Goal: Task Accomplishment & Management: Use online tool/utility

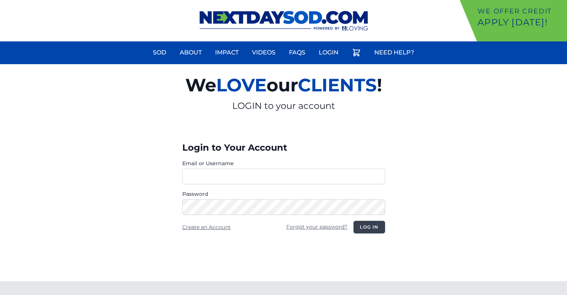
type input "********"
click at [371, 226] on button "Log in" at bounding box center [369, 227] width 31 height 13
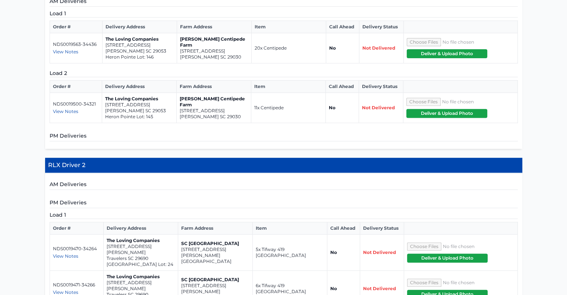
scroll to position [254, 0]
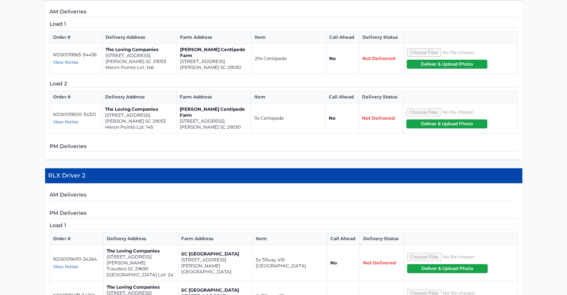
click at [144, 60] on p "[PERSON_NAME] SC 29053" at bounding box center [140, 62] width 68 height 6
drag, startPoint x: 144, startPoint y: 60, endPoint x: 106, endPoint y: 56, distance: 38.3
click at [106, 56] on td "The Loving Companies [STREET_ADDRESS][PERSON_NAME]" at bounding box center [140, 59] width 75 height 30
drag, startPoint x: 224, startPoint y: 64, endPoint x: 179, endPoint y: 59, distance: 44.7
click at [179, 59] on td "[PERSON_NAME] Centipede Farm [STREET_ADDRESS][PERSON_NAME]" at bounding box center [214, 59] width 75 height 30
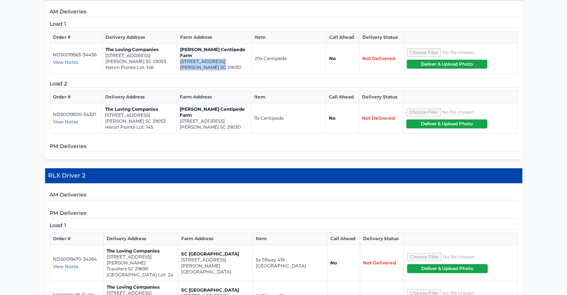
click at [184, 59] on p "[STREET_ADDRESS]" at bounding box center [214, 62] width 68 height 6
drag, startPoint x: 184, startPoint y: 58, endPoint x: 176, endPoint y: 78, distance: 21.7
click at [176, 78] on div "Load 1 Order # Delivery Address Farm Address Item Call Ahead Delivery Status ND…" at bounding box center [284, 76] width 468 height 113
drag, startPoint x: 227, startPoint y: 62, endPoint x: 179, endPoint y: 57, distance: 48.1
click at [179, 57] on td "[PERSON_NAME] Centipede Farm [STREET_ADDRESS][PERSON_NAME]" at bounding box center [214, 59] width 75 height 30
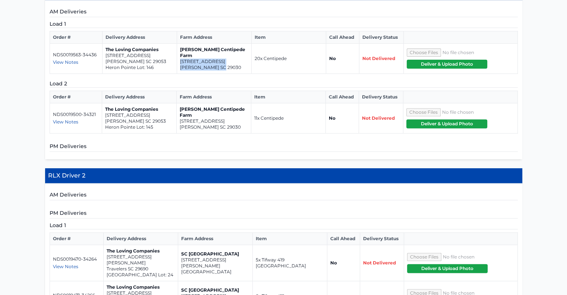
copy td "[STREET_ADDRESS][PERSON_NAME]"
drag, startPoint x: 146, startPoint y: 60, endPoint x: 106, endPoint y: 56, distance: 40.6
click at [106, 56] on td "The Loving Companies [STREET_ADDRESS][PERSON_NAME]" at bounding box center [140, 59] width 75 height 30
copy td "[STREET_ADDRESS][PERSON_NAME]"
click at [73, 119] on span "View Notes" at bounding box center [65, 122] width 25 height 6
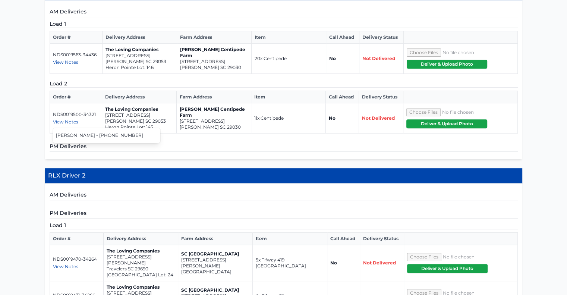
drag, startPoint x: 224, startPoint y: 117, endPoint x: 179, endPoint y: 112, distance: 45.1
click at [179, 112] on td "[PERSON_NAME] Centipede Farm [STREET_ADDRESS][PERSON_NAME]" at bounding box center [213, 118] width 75 height 30
copy td "[PERSON_NAME] Centipede Farm [STREET_ADDRESS]"
drag, startPoint x: 144, startPoint y: 119, endPoint x: 104, endPoint y: 114, distance: 40.3
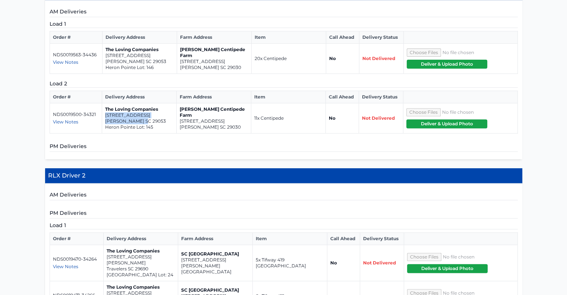
click at [104, 114] on td "The Loving Companies [STREET_ADDRESS][PERSON_NAME]" at bounding box center [139, 118] width 75 height 30
copy td "[STREET_ADDRESS][PERSON_NAME]"
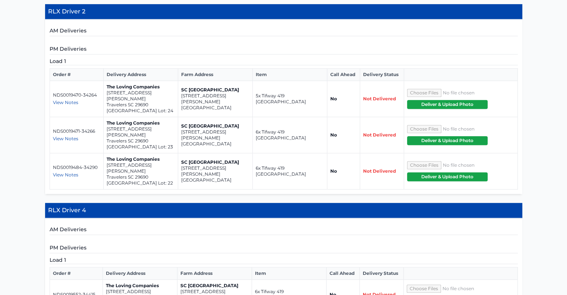
scroll to position [411, 0]
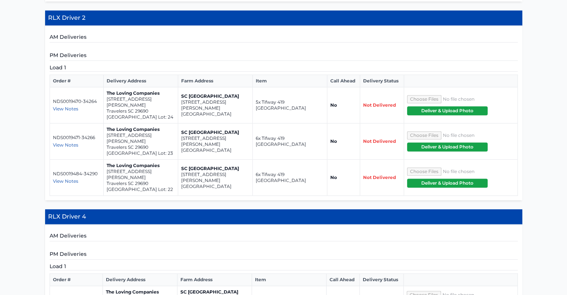
click at [63, 106] on span "View Notes" at bounding box center [65, 109] width 25 height 6
click at [44, 141] on div "**********" at bounding box center [283, 266] width 567 height 1084
click at [53, 142] on span "View Notes" at bounding box center [65, 145] width 25 height 6
click at [33, 144] on div "**********" at bounding box center [283, 266] width 567 height 1084
click at [55, 178] on span "View Notes" at bounding box center [65, 181] width 25 height 6
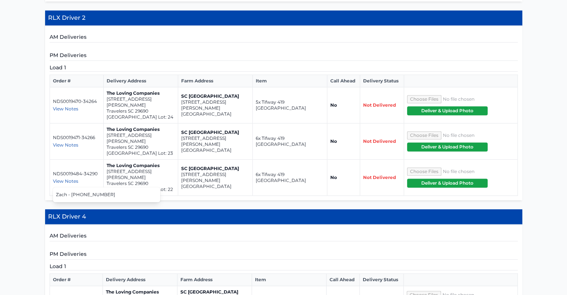
click at [40, 159] on div "**********" at bounding box center [283, 266] width 567 height 1084
drag, startPoint x: 219, startPoint y: 100, endPoint x: 181, endPoint y: 95, distance: 39.1
click at [181, 95] on td "SC [GEOGRAPHIC_DATA] [STREET_ADDRESS][PERSON_NAME]" at bounding box center [215, 105] width 75 height 36
click at [185, 93] on p "SC [GEOGRAPHIC_DATA]" at bounding box center [215, 96] width 68 height 6
drag, startPoint x: 220, startPoint y: 98, endPoint x: 181, endPoint y: 96, distance: 39.6
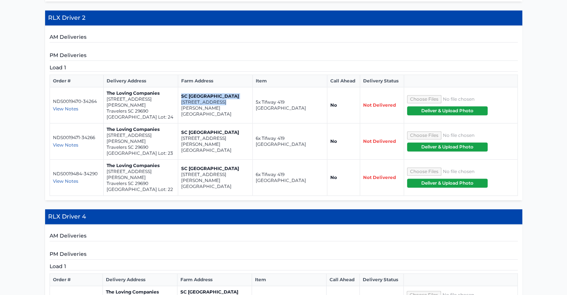
click at [181, 96] on td "SC [GEOGRAPHIC_DATA] [STREET_ADDRESS][PERSON_NAME]" at bounding box center [215, 105] width 75 height 36
copy td "SC [GEOGRAPHIC_DATA] [STREET_ADDRESS][PERSON_NAME]"
drag, startPoint x: 150, startPoint y: 103, endPoint x: 107, endPoint y: 97, distance: 43.3
click at [107, 97] on td "The Loving Companies [STREET_ADDRESS][PERSON_NAME] Spring Park Lot: 24" at bounding box center [140, 105] width 75 height 36
copy td "212 [PERSON_NAME] Place Travelers SC 29690"
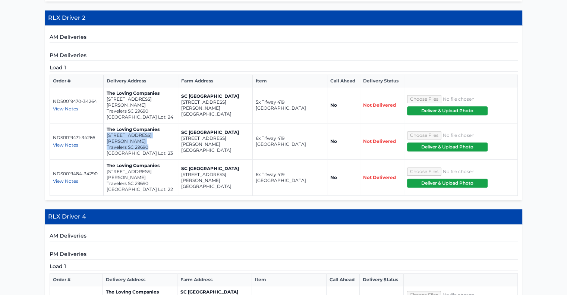
drag, startPoint x: 151, startPoint y: 133, endPoint x: 106, endPoint y: 127, distance: 45.9
click at [106, 127] on td "The Loving Companies [STREET_ADDRESS][PERSON_NAME] Spring Park Lot: 23" at bounding box center [140, 141] width 75 height 36
copy td "[STREET_ADDRESS][PERSON_NAME]"
drag, startPoint x: 148, startPoint y: 164, endPoint x: 106, endPoint y: 159, distance: 42.5
click at [106, 160] on td "The Loving Companies [STREET_ADDRESS][PERSON_NAME] Spring Park Lot: 22" at bounding box center [140, 178] width 75 height 36
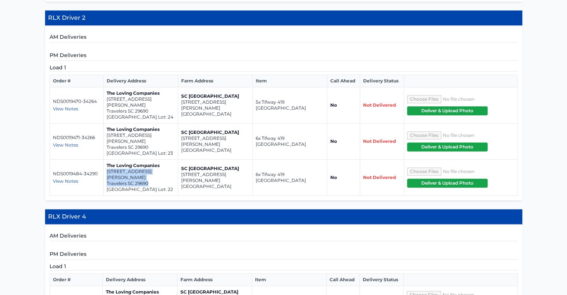
copy td "[STREET_ADDRESS][PERSON_NAME]"
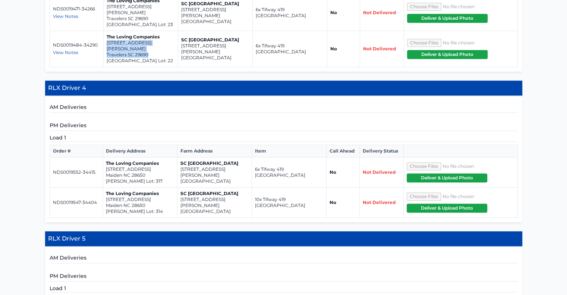
scroll to position [555, 0]
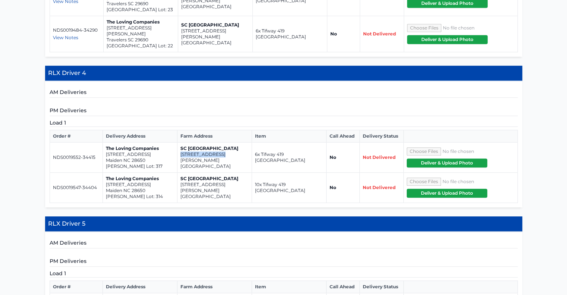
drag, startPoint x: 216, startPoint y: 138, endPoint x: 181, endPoint y: 135, distance: 35.9
click at [181, 151] on p "[STREET_ADDRESS][PERSON_NAME]" at bounding box center [215, 157] width 68 height 12
click at [181, 173] on td "SC [GEOGRAPHIC_DATA] [STREET_ADDRESS][PERSON_NAME]" at bounding box center [215, 188] width 75 height 30
drag, startPoint x: 228, startPoint y: 142, endPoint x: 179, endPoint y: 140, distance: 49.3
click at [179, 142] on td "SC [GEOGRAPHIC_DATA] [STREET_ADDRESS][PERSON_NAME]" at bounding box center [215, 157] width 75 height 30
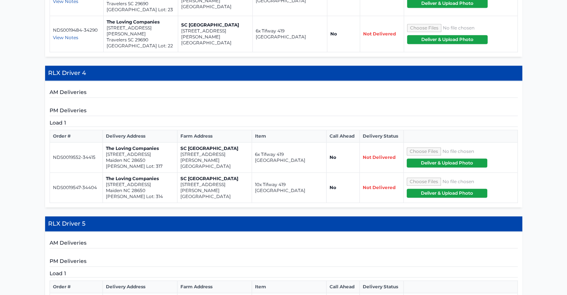
copy td "[STREET_ADDRESS][PERSON_NAME]"
drag, startPoint x: 147, startPoint y: 140, endPoint x: 106, endPoint y: 134, distance: 41.8
click at [106, 142] on td "The Loving Companies [STREET_ADDRESS][GEOGRAPHIC_DATA][PERSON_NAME]: 317" at bounding box center [140, 157] width 75 height 30
copy td "[STREET_ADDRESS]"
drag, startPoint x: 149, startPoint y: 169, endPoint x: 105, endPoint y: 165, distance: 44.2
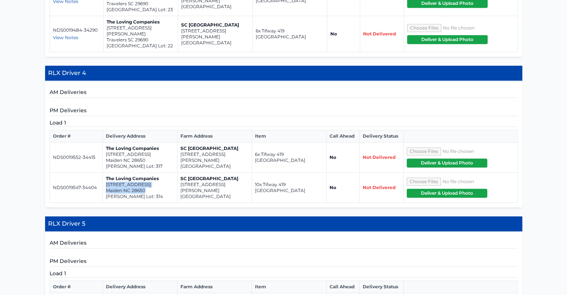
click at [105, 173] on td "The Loving Companies [STREET_ADDRESS][GEOGRAPHIC_DATA][PERSON_NAME]: 314" at bounding box center [140, 188] width 75 height 30
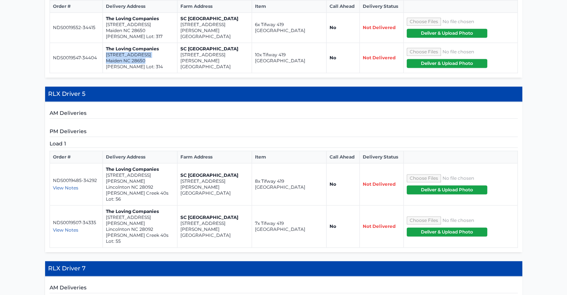
scroll to position [695, 0]
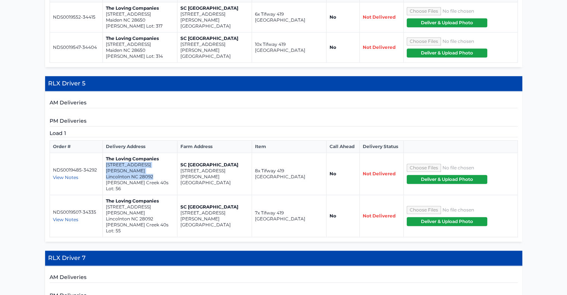
drag, startPoint x: 154, startPoint y: 148, endPoint x: 104, endPoint y: 144, distance: 50.9
click at [104, 153] on td "The Loving Companies [STREET_ADDRESS][PERSON_NAME][PERSON_NAME]" at bounding box center [140, 174] width 75 height 42
drag, startPoint x: 153, startPoint y: 179, endPoint x: 105, endPoint y: 175, distance: 48.3
click at [105, 195] on td "The Loving Companies [STREET_ADDRESS][PERSON_NAME][PERSON_NAME] 40s Lot: 55" at bounding box center [140, 216] width 75 height 42
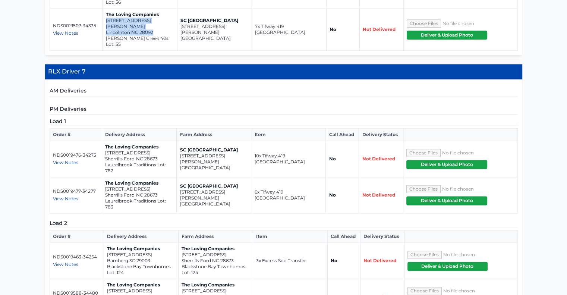
scroll to position [887, 0]
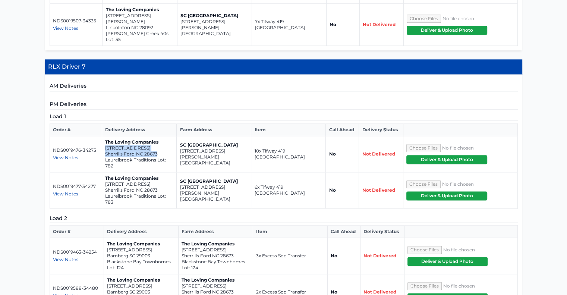
drag, startPoint x: 162, startPoint y: 107, endPoint x: 104, endPoint y: 103, distance: 58.0
click at [104, 136] on td "The Loving Companies [STREET_ADDRESS] Traditions Lot: 782" at bounding box center [139, 154] width 75 height 36
drag, startPoint x: 157, startPoint y: 145, endPoint x: 104, endPoint y: 139, distance: 52.6
click at [104, 172] on td "The Loving Companies [STREET_ADDRESS] Traditions Lot: 783" at bounding box center [139, 190] width 75 height 36
drag, startPoint x: 234, startPoint y: 210, endPoint x: 181, endPoint y: 205, distance: 53.6
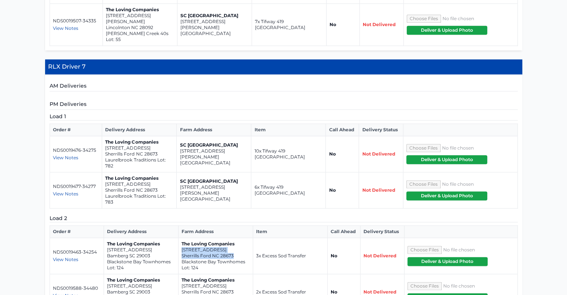
click at [181, 238] on td "The Loving Companies [STREET_ADDRESS] [GEOGRAPHIC_DATA] Lot: 124" at bounding box center [215, 256] width 75 height 36
drag, startPoint x: 234, startPoint y: 246, endPoint x: 180, endPoint y: 241, distance: 54.3
click at [180, 274] on td "The Loving Companies [STREET_ADDRESS] [GEOGRAPHIC_DATA] Lot: 169" at bounding box center [215, 292] width 75 height 36
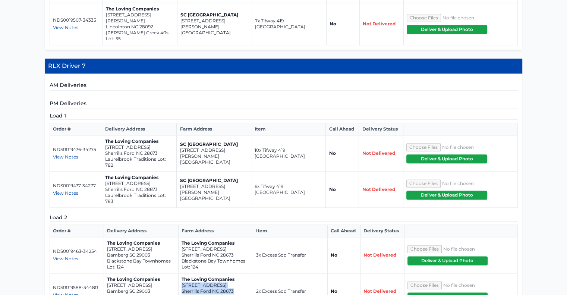
scroll to position [892, 0]
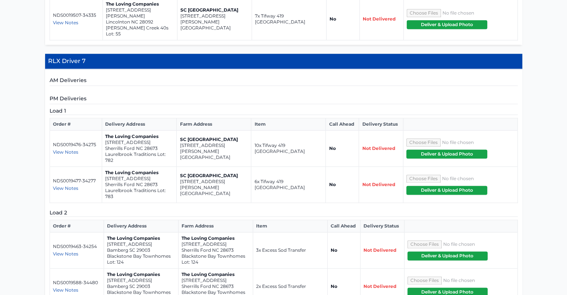
drag, startPoint x: 570, startPoint y: 211, endPoint x: 350, endPoint y: 51, distance: 272.5
click at [350, 95] on h5 "PM Deliveries" at bounding box center [284, 99] width 468 height 9
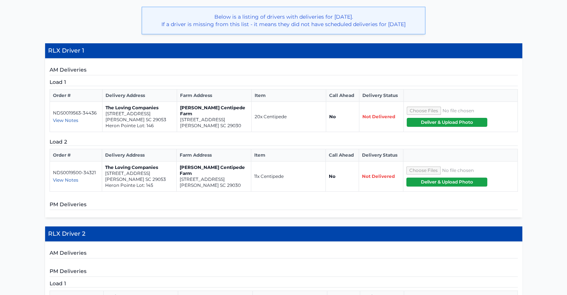
scroll to position [210, 0]
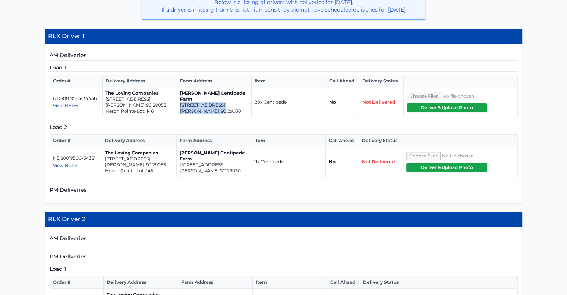
drag, startPoint x: 223, startPoint y: 107, endPoint x: 180, endPoint y: 102, distance: 43.2
click at [180, 102] on td "[PERSON_NAME] Centipede Farm [STREET_ADDRESS][PERSON_NAME]" at bounding box center [214, 102] width 75 height 30
copy td "[STREET_ADDRESS][PERSON_NAME]"
drag, startPoint x: 146, startPoint y: 103, endPoint x: 104, endPoint y: 99, distance: 41.9
click at [104, 99] on td "The Loving Companies [STREET_ADDRESS][PERSON_NAME]" at bounding box center [140, 102] width 75 height 30
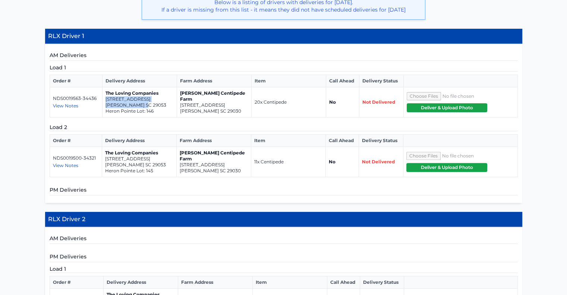
copy td "[STREET_ADDRESS][PERSON_NAME]"
drag, startPoint x: 144, startPoint y: 163, endPoint x: 104, endPoint y: 159, distance: 40.1
click at [104, 159] on td "The Loving Companies [STREET_ADDRESS][PERSON_NAME]" at bounding box center [139, 162] width 75 height 30
copy td "[STREET_ADDRESS][PERSON_NAME]"
drag, startPoint x: 222, startPoint y: 160, endPoint x: 182, endPoint y: 166, distance: 40.0
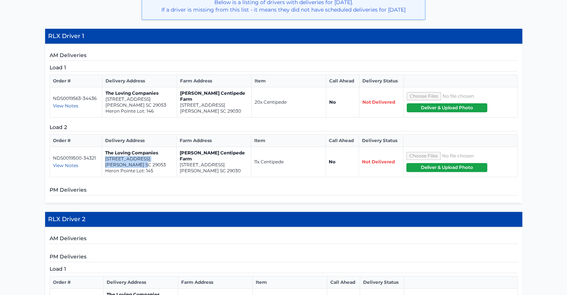
click at [182, 166] on td "[PERSON_NAME] Centipede Farm [STREET_ADDRESS][PERSON_NAME]" at bounding box center [213, 162] width 75 height 30
click at [182, 174] on td "[PERSON_NAME] Centipede Farm [STREET_ADDRESS][PERSON_NAME]" at bounding box center [213, 162] width 75 height 30
drag, startPoint x: 224, startPoint y: 167, endPoint x: 178, endPoint y: 162, distance: 46.5
click at [178, 162] on td "[PERSON_NAME] Centipede Farm [STREET_ADDRESS][PERSON_NAME]" at bounding box center [213, 162] width 75 height 30
copy td "[STREET_ADDRESS][PERSON_NAME]"
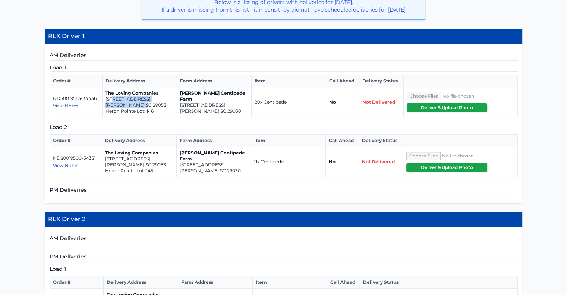
drag, startPoint x: 146, startPoint y: 103, endPoint x: 112, endPoint y: 99, distance: 34.9
click at [112, 99] on td "The Loving Companies [STREET_ADDRESS][PERSON_NAME]" at bounding box center [140, 102] width 75 height 30
copy td "Happy Hollow Drive Gaston SC 29053"
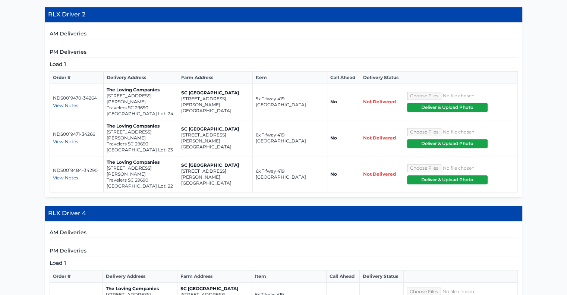
scroll to position [423, 0]
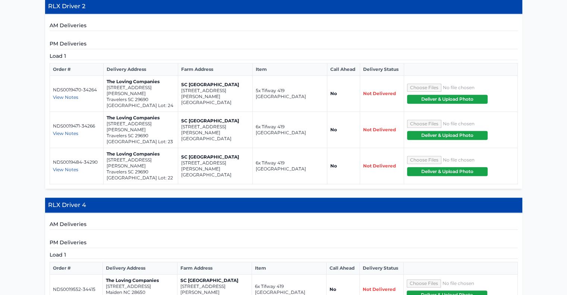
drag, startPoint x: 229, startPoint y: 94, endPoint x: 183, endPoint y: 91, distance: 45.6
click at [183, 91] on td "SC [GEOGRAPHIC_DATA] [STREET_ADDRESS][PERSON_NAME]" at bounding box center [215, 94] width 75 height 36
click at [175, 103] on td "The Loving Companies [STREET_ADDRESS][PERSON_NAME] Spring Park Lot: 24" at bounding box center [140, 94] width 75 height 36
drag, startPoint x: 229, startPoint y: 94, endPoint x: 181, endPoint y: 89, distance: 48.0
click at [181, 89] on td "SC [GEOGRAPHIC_DATA] [STREET_ADDRESS][PERSON_NAME]" at bounding box center [215, 94] width 75 height 36
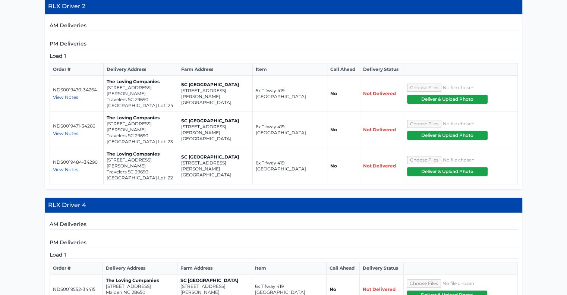
copy td "[STREET_ADDRESS][PERSON_NAME]"
drag, startPoint x: 149, startPoint y: 91, endPoint x: 107, endPoint y: 87, distance: 42.7
click at [107, 87] on td "The Loving Companies [STREET_ADDRESS][PERSON_NAME] Spring Park Lot: 24" at bounding box center [140, 94] width 75 height 36
copy td "212 [PERSON_NAME] Place Travelers SC 29690"
click at [135, 121] on p "[STREET_ADDRESS][PERSON_NAME]" at bounding box center [141, 127] width 68 height 12
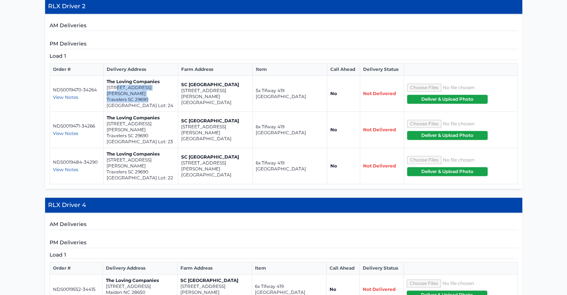
drag, startPoint x: 148, startPoint y: 91, endPoint x: 114, endPoint y: 88, distance: 33.7
click at [114, 88] on td "The Loving Companies [STREET_ADDRESS][PERSON_NAME] Spring Park Lot: 24" at bounding box center [140, 94] width 75 height 36
copy td "McCormick Place Travelers SC 29690"
drag, startPoint x: 147, startPoint y: 121, endPoint x: 106, endPoint y: 116, distance: 41.4
click at [106, 116] on td "The Loving Companies [STREET_ADDRESS][PERSON_NAME] Spring Park Lot: 23" at bounding box center [140, 130] width 75 height 36
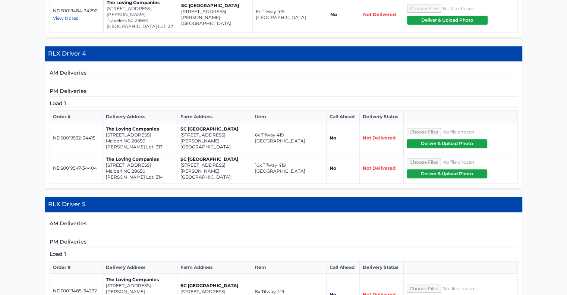
scroll to position [576, 0]
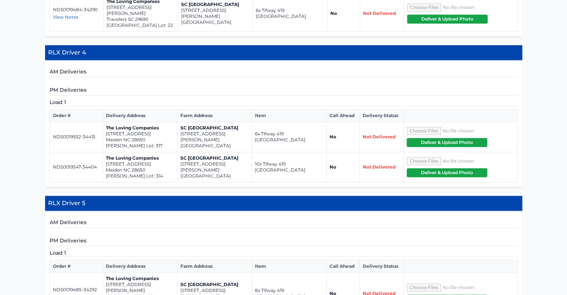
drag, startPoint x: 227, startPoint y: 123, endPoint x: 179, endPoint y: 117, distance: 48.4
click at [179, 122] on td "SC [GEOGRAPHIC_DATA] [STREET_ADDRESS][PERSON_NAME]" at bounding box center [215, 137] width 75 height 30
copy td "[STREET_ADDRESS][PERSON_NAME]"
drag, startPoint x: 147, startPoint y: 149, endPoint x: 107, endPoint y: 143, distance: 39.9
click at [107, 152] on td "The Loving Companies [STREET_ADDRESS][GEOGRAPHIC_DATA][PERSON_NAME]: 314" at bounding box center [140, 167] width 75 height 30
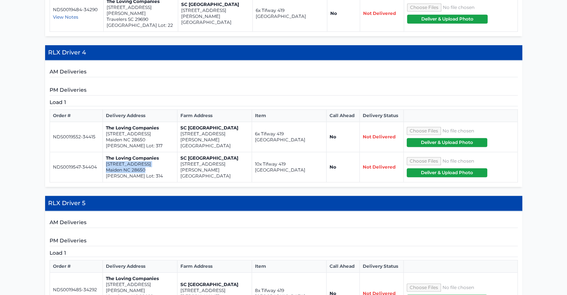
copy td "4326 Shimmering Stone Way Maiden NC 28650"
drag, startPoint x: 147, startPoint y: 119, endPoint x: 117, endPoint y: 115, distance: 29.8
click at [117, 122] on td "The Loving Companies [STREET_ADDRESS][GEOGRAPHIC_DATA][PERSON_NAME]: 317" at bounding box center [140, 137] width 75 height 30
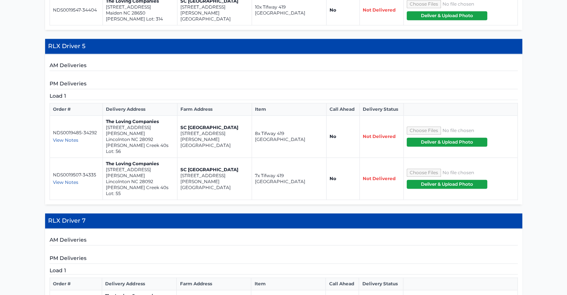
scroll to position [740, 0]
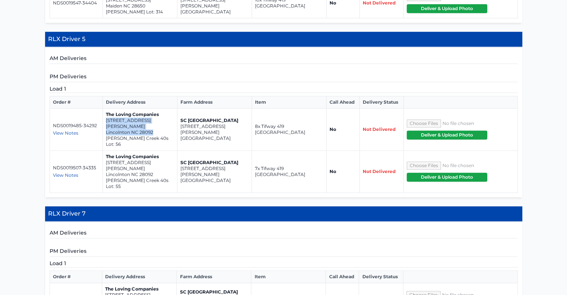
drag, startPoint x: 154, startPoint y: 104, endPoint x: 105, endPoint y: 100, distance: 49.1
click at [105, 109] on td "The Loving Companies [STREET_ADDRESS][PERSON_NAME][PERSON_NAME]" at bounding box center [140, 130] width 75 height 42
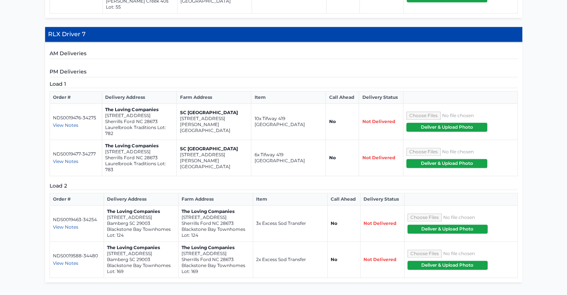
scroll to position [926, 0]
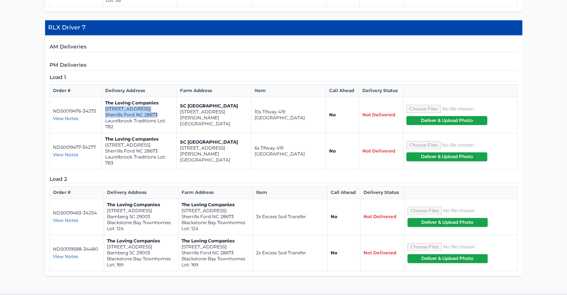
drag, startPoint x: 157, startPoint y: 68, endPoint x: 106, endPoint y: 65, distance: 50.8
click at [106, 97] on td "The Loving Companies [STREET_ADDRESS] Traditions Lot: 782" at bounding box center [139, 115] width 75 height 36
drag, startPoint x: 160, startPoint y: 105, endPoint x: 105, endPoint y: 100, distance: 54.7
click at [105, 133] on td "The Loving Companies [STREET_ADDRESS] Traditions Lot: 783" at bounding box center [139, 151] width 75 height 36
drag, startPoint x: 238, startPoint y: 170, endPoint x: 181, endPoint y: 166, distance: 56.4
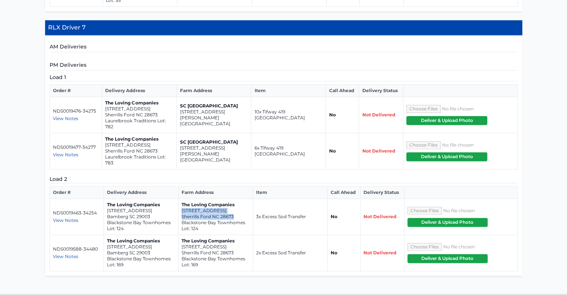
click at [181, 199] on td "The Loving Companies [STREET_ADDRESS] [GEOGRAPHIC_DATA] Lot: 124" at bounding box center [215, 217] width 75 height 36
drag, startPoint x: 235, startPoint y: 206, endPoint x: 181, endPoint y: 202, distance: 53.9
click at [181, 235] on td "The Loving Companies [STREET_ADDRESS] [GEOGRAPHIC_DATA] Lot: 169" at bounding box center [215, 253] width 75 height 36
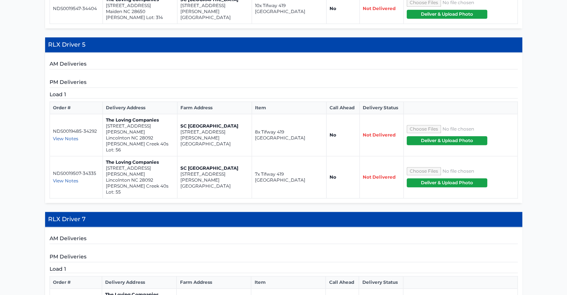
scroll to position [733, 0]
